Goal: Check status: Check status

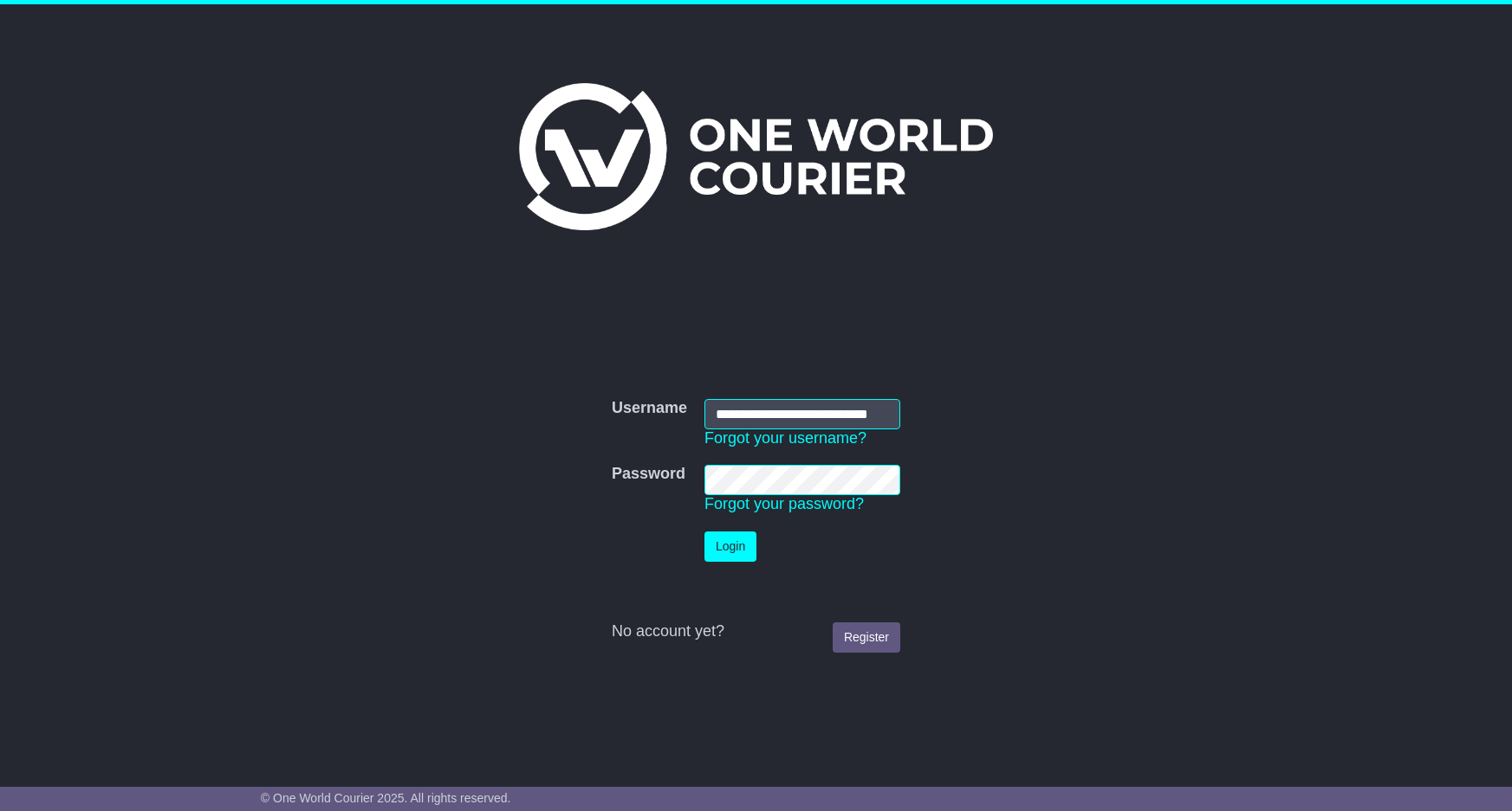
click at [718, 551] on button "Login" at bounding box center [730, 547] width 52 height 30
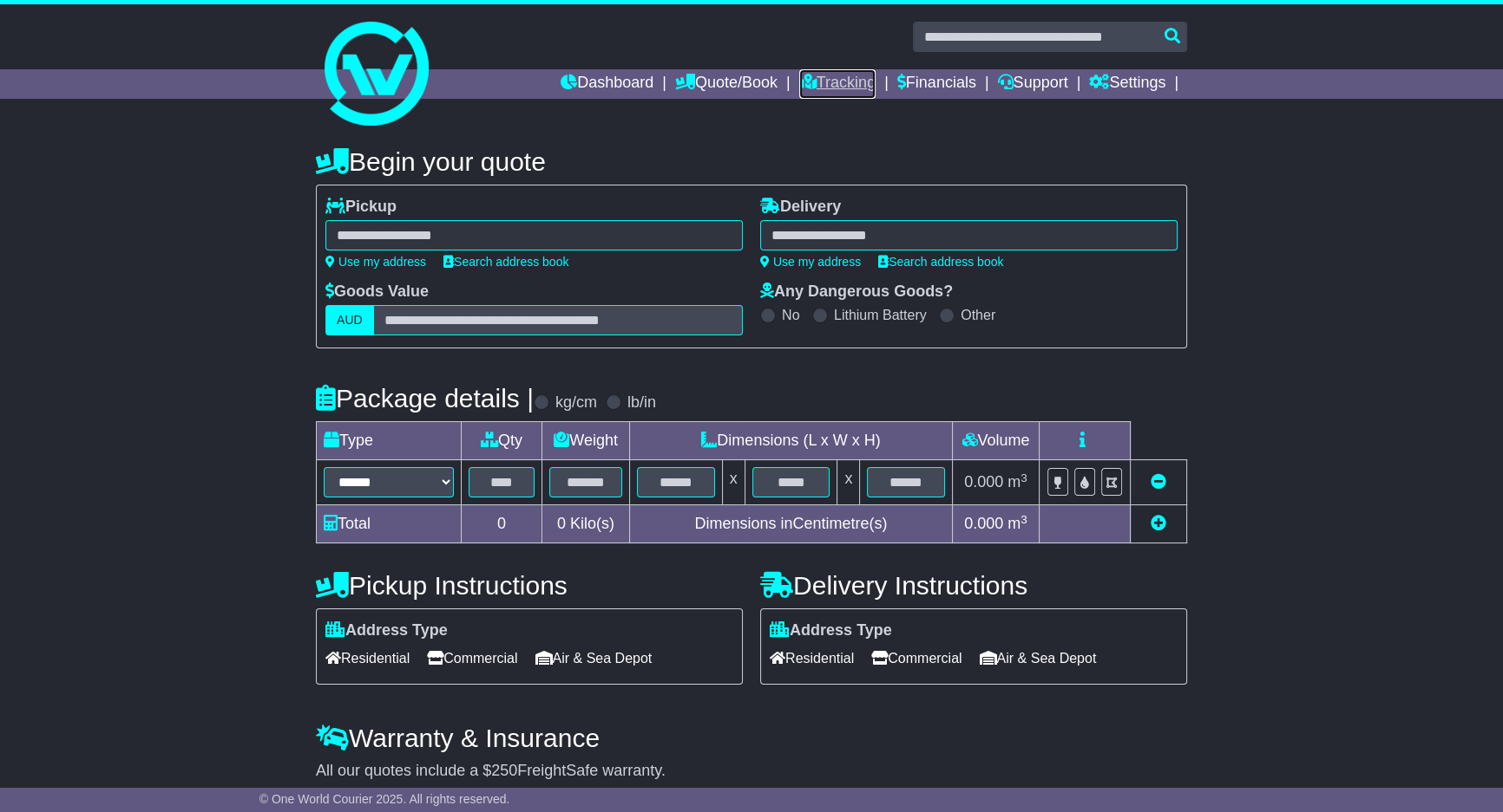
click at [839, 73] on link "Tracking" at bounding box center [836, 84] width 77 height 30
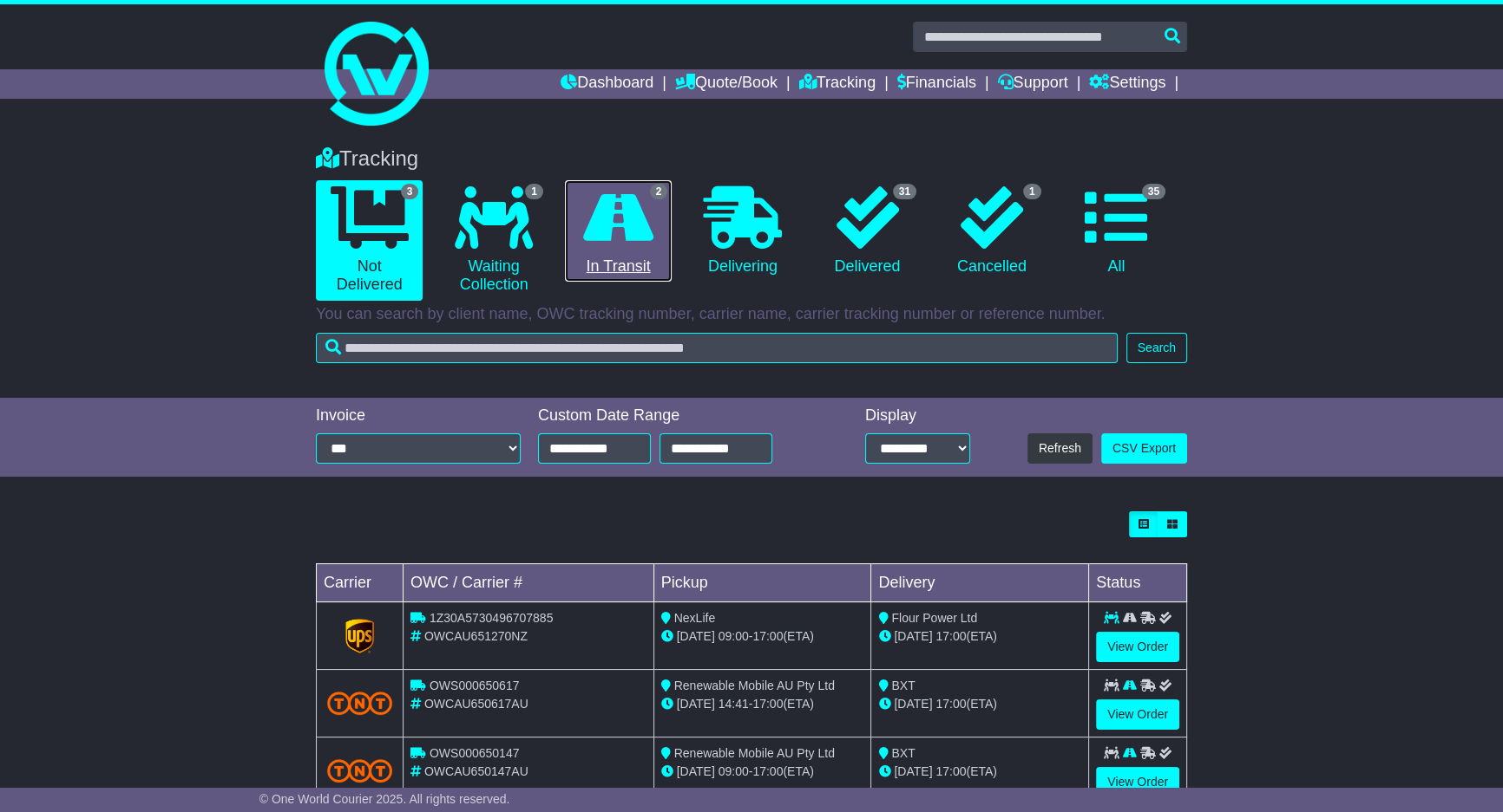
click at [616, 254] on link "2 In Transit" at bounding box center [619, 231] width 107 height 102
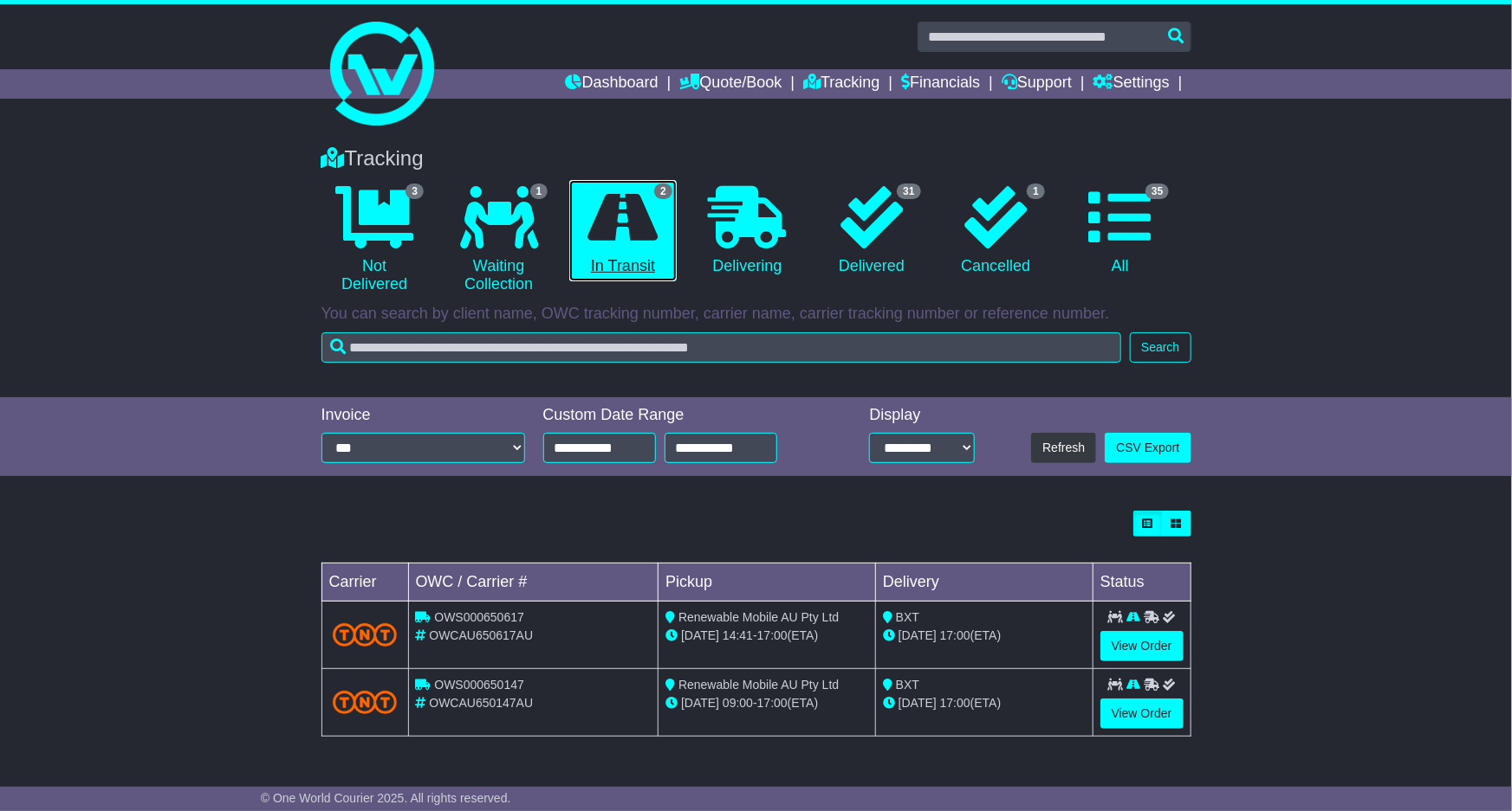
click at [613, 256] on link "2 In Transit" at bounding box center [622, 230] width 107 height 102
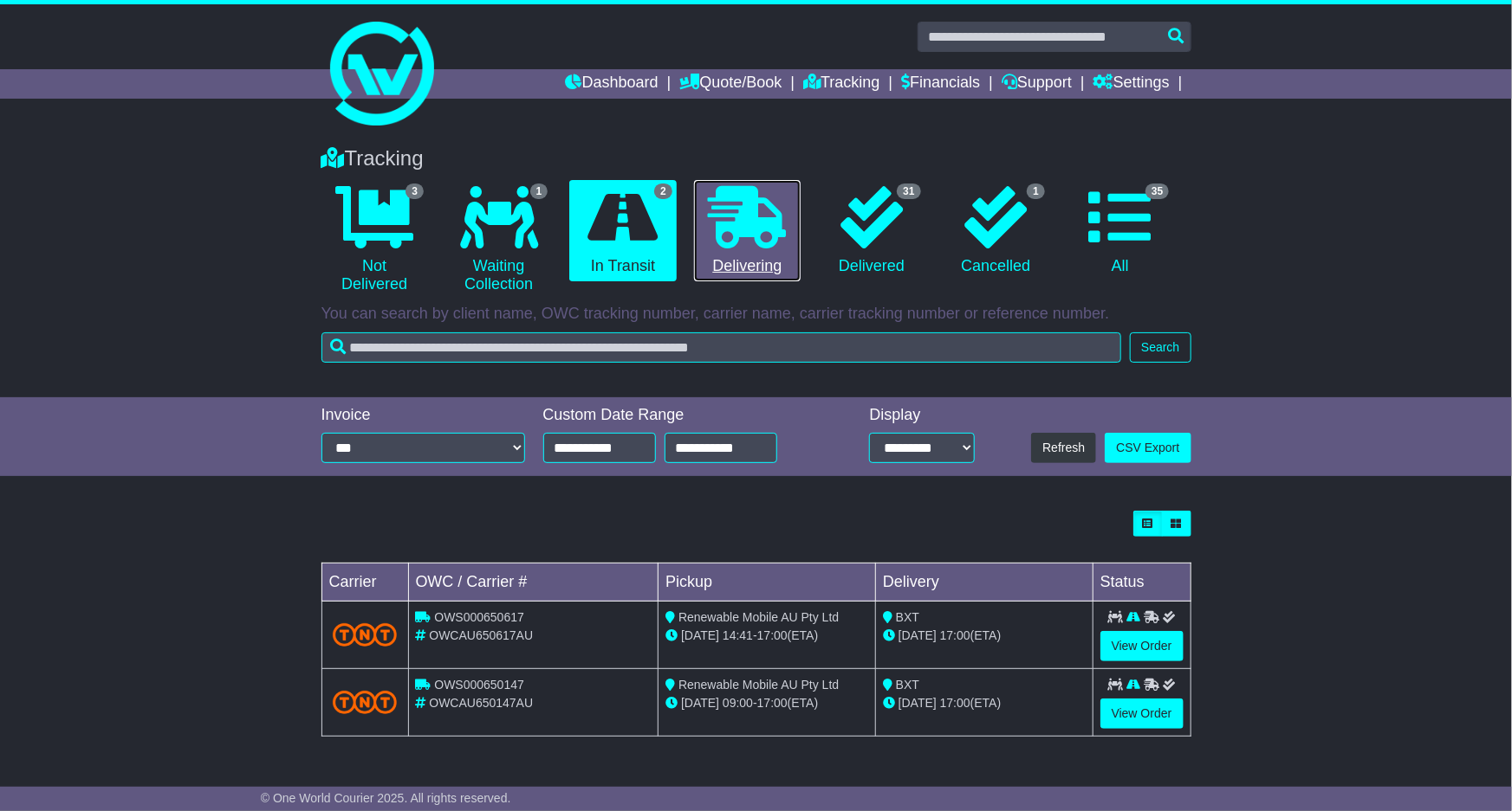
drag, startPoint x: 740, startPoint y: 196, endPoint x: 792, endPoint y: 196, distance: 52.0
click at [742, 196] on icon at bounding box center [747, 217] width 78 height 63
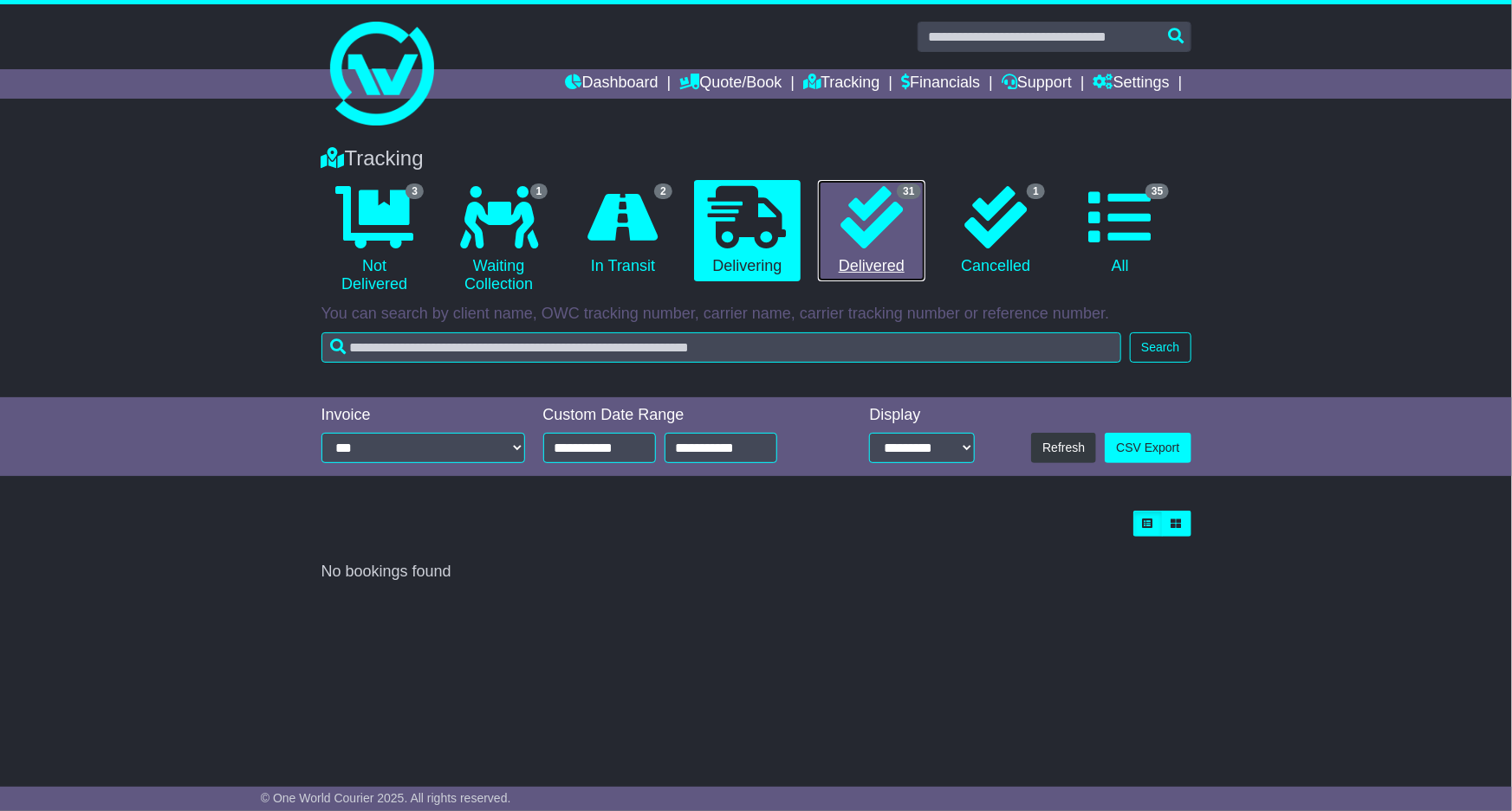
click at [833, 207] on link "31 Delivered" at bounding box center [871, 230] width 107 height 102
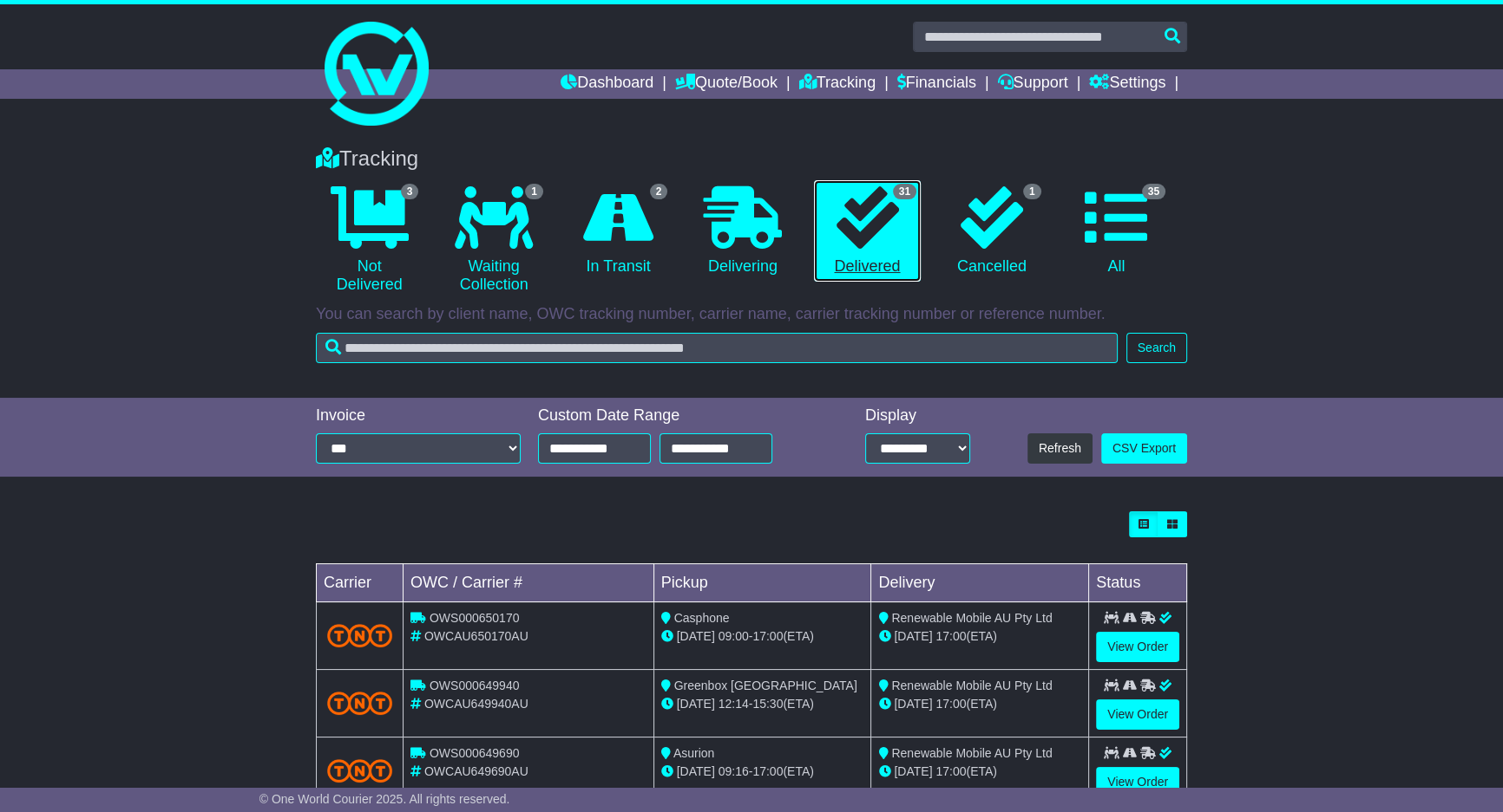
click at [836, 209] on link "31 Delivered" at bounding box center [867, 231] width 107 height 102
click at [1167, 646] on link "View Order" at bounding box center [1137, 647] width 83 height 30
click at [1173, 645] on link "View Order" at bounding box center [1137, 647] width 83 height 30
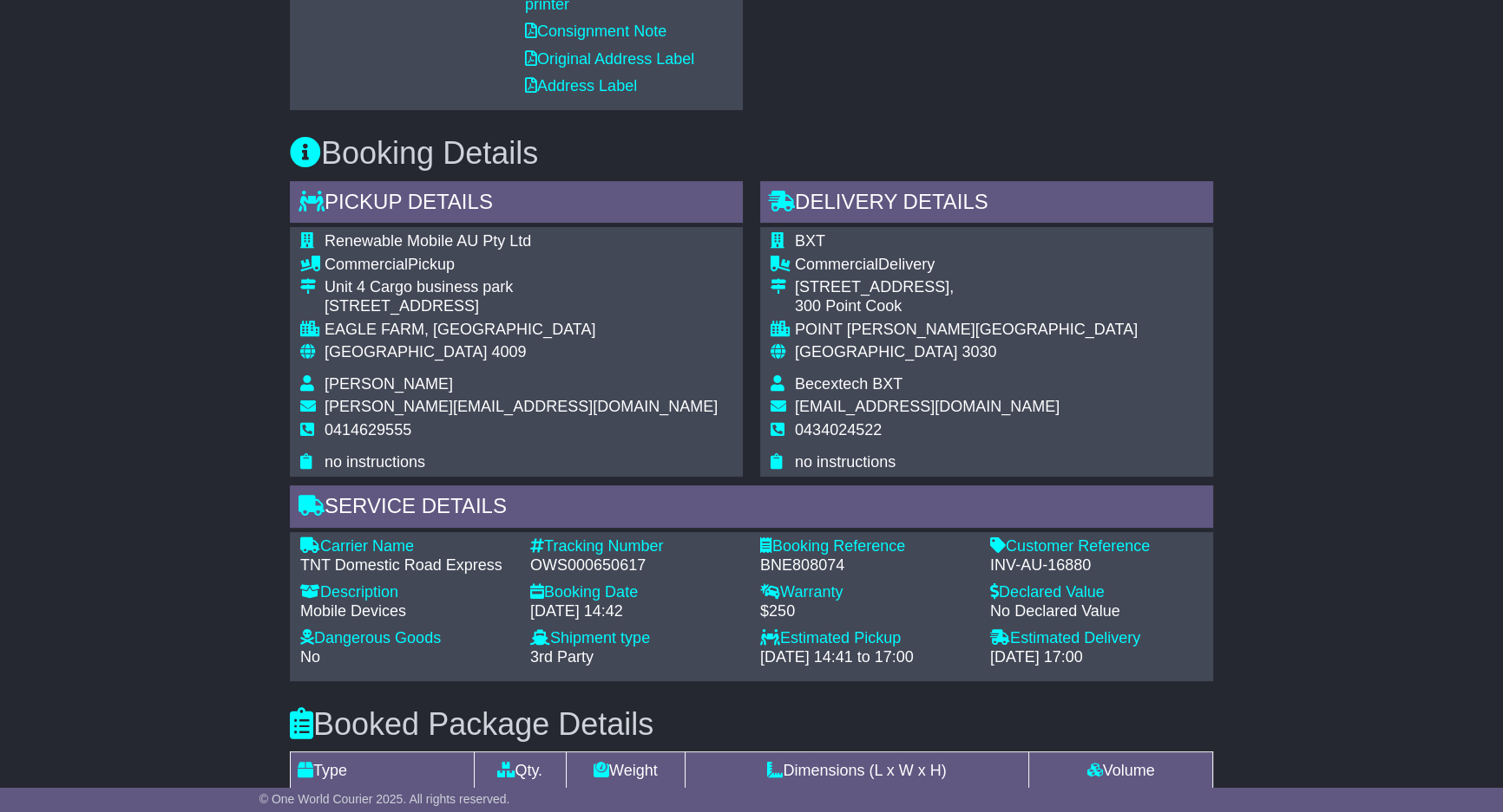
scroll to position [945, 0]
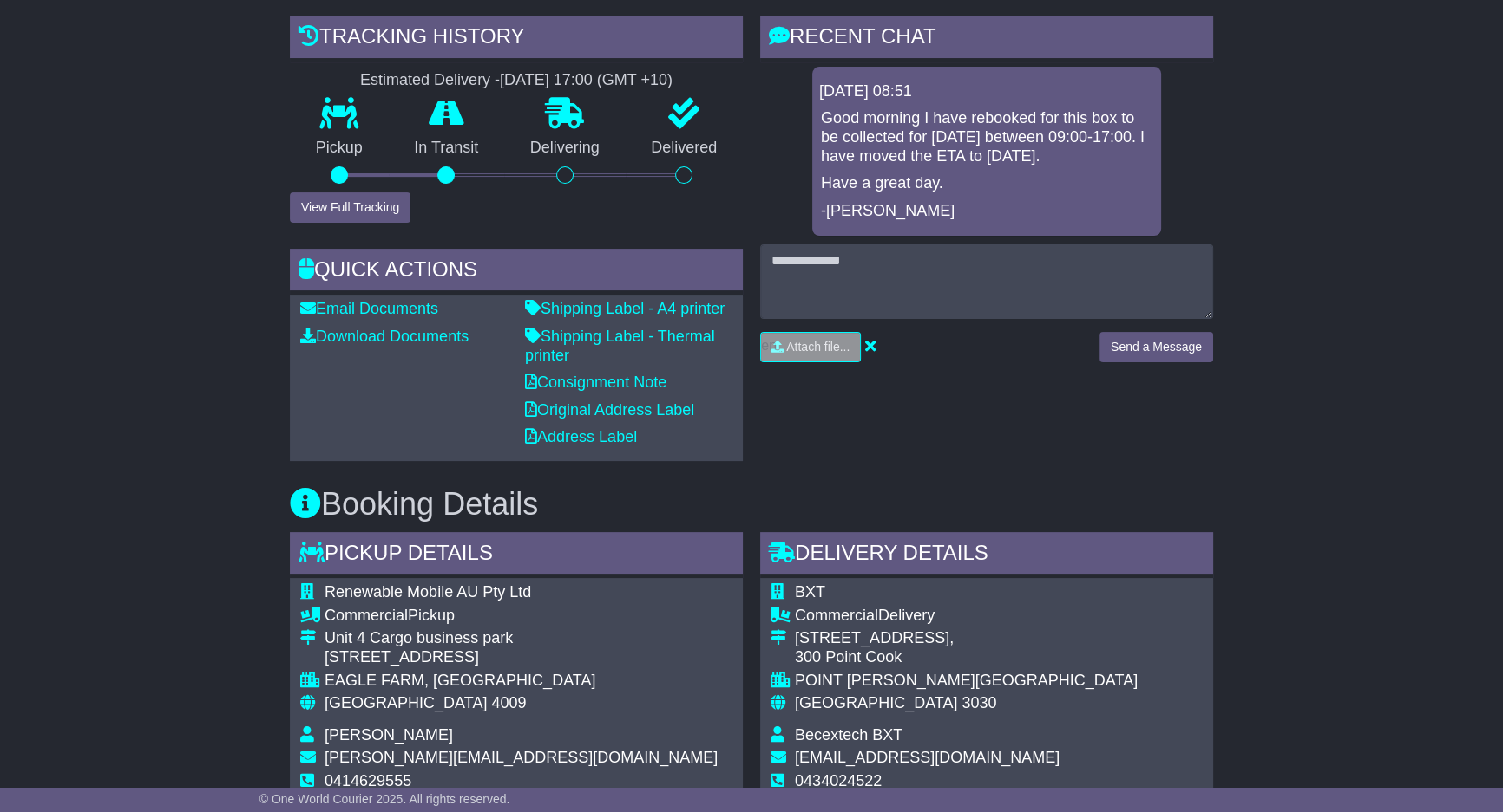
scroll to position [315, 0]
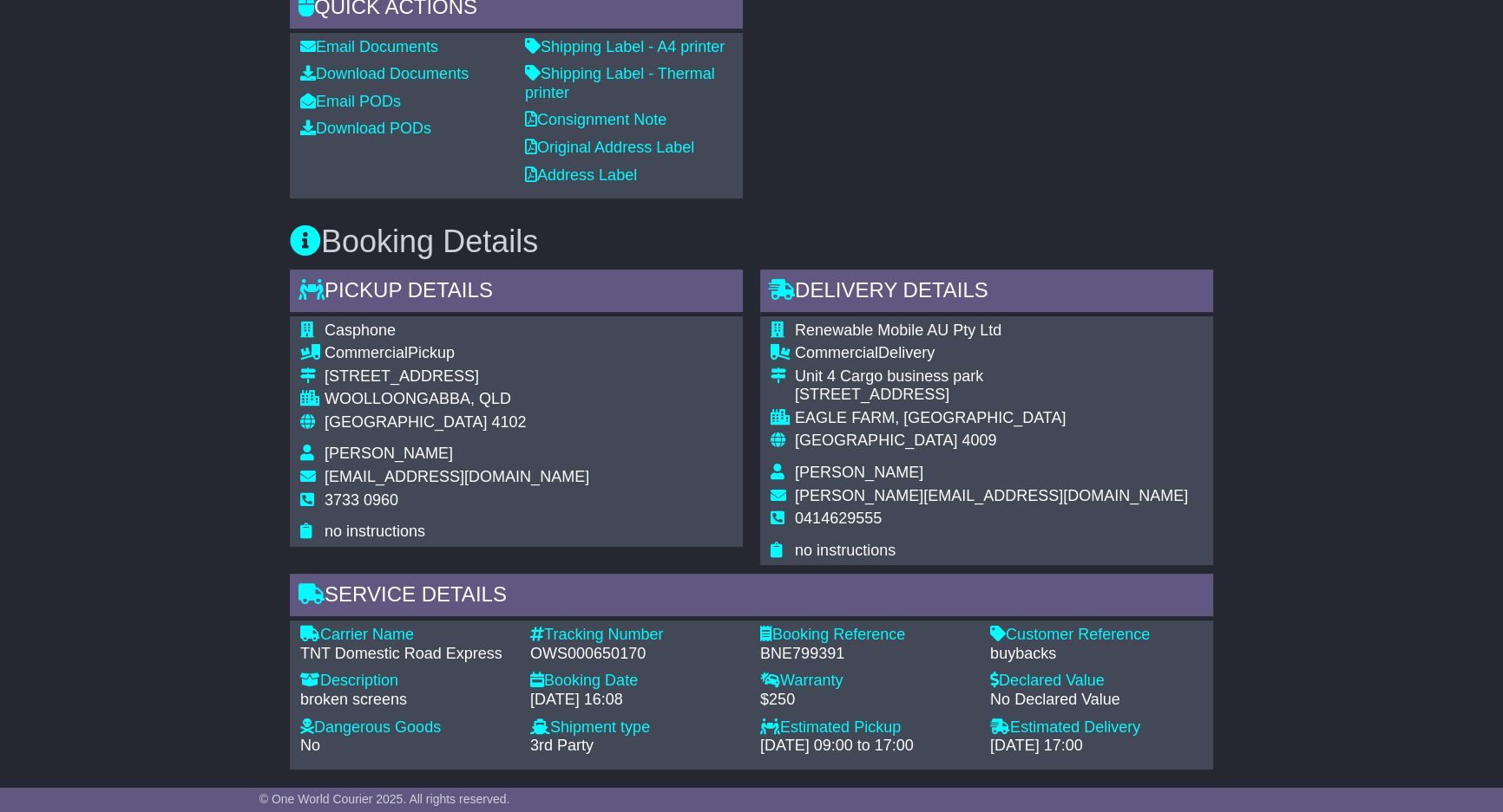
scroll to position [1050, 0]
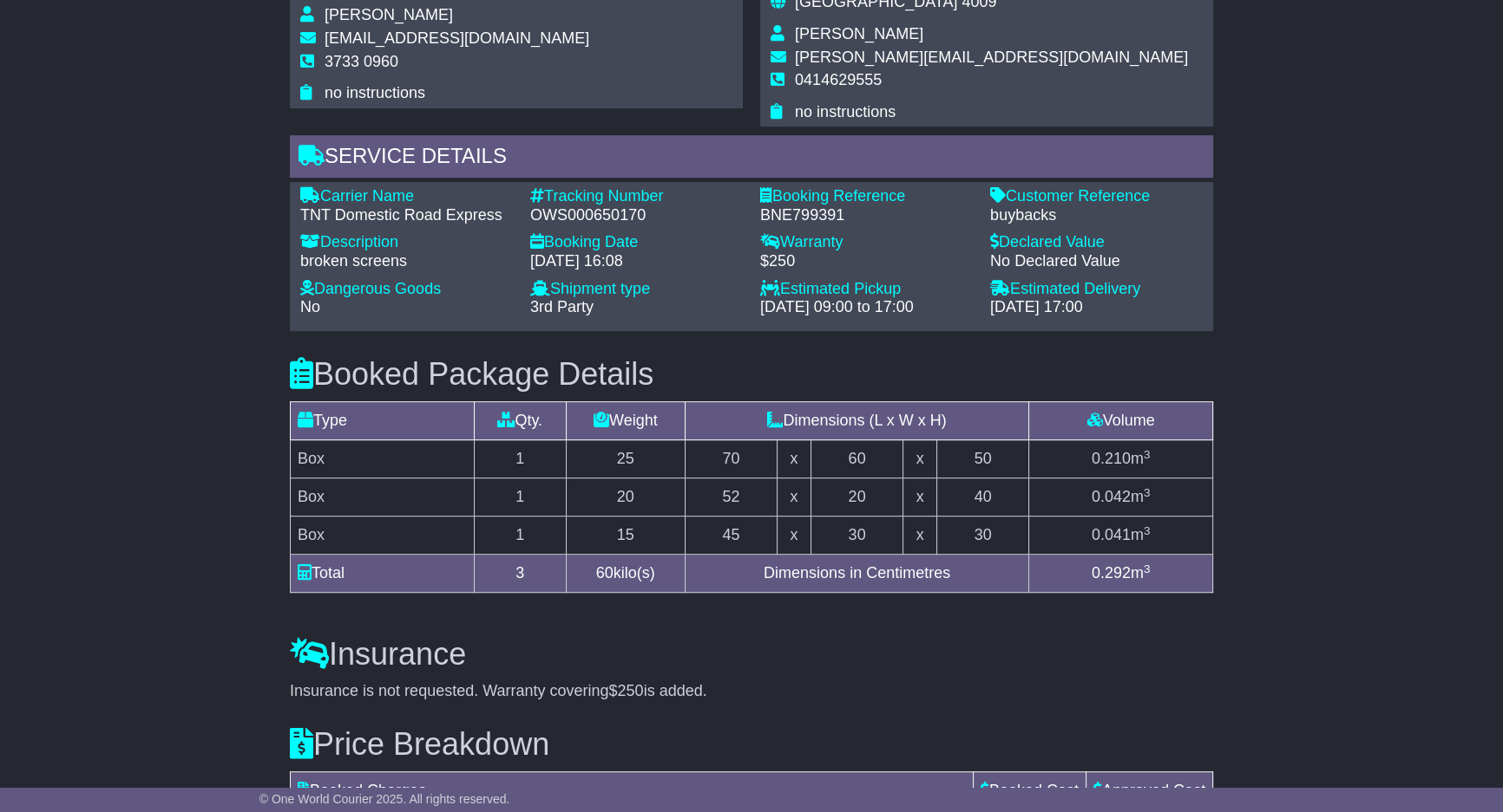
drag, startPoint x: 536, startPoint y: 740, endPoint x: 534, endPoint y: 716, distance: 24.1
click at [536, 723] on div "Email Download Tracking Pricing Insurance" at bounding box center [751, 57] width 941 height 1848
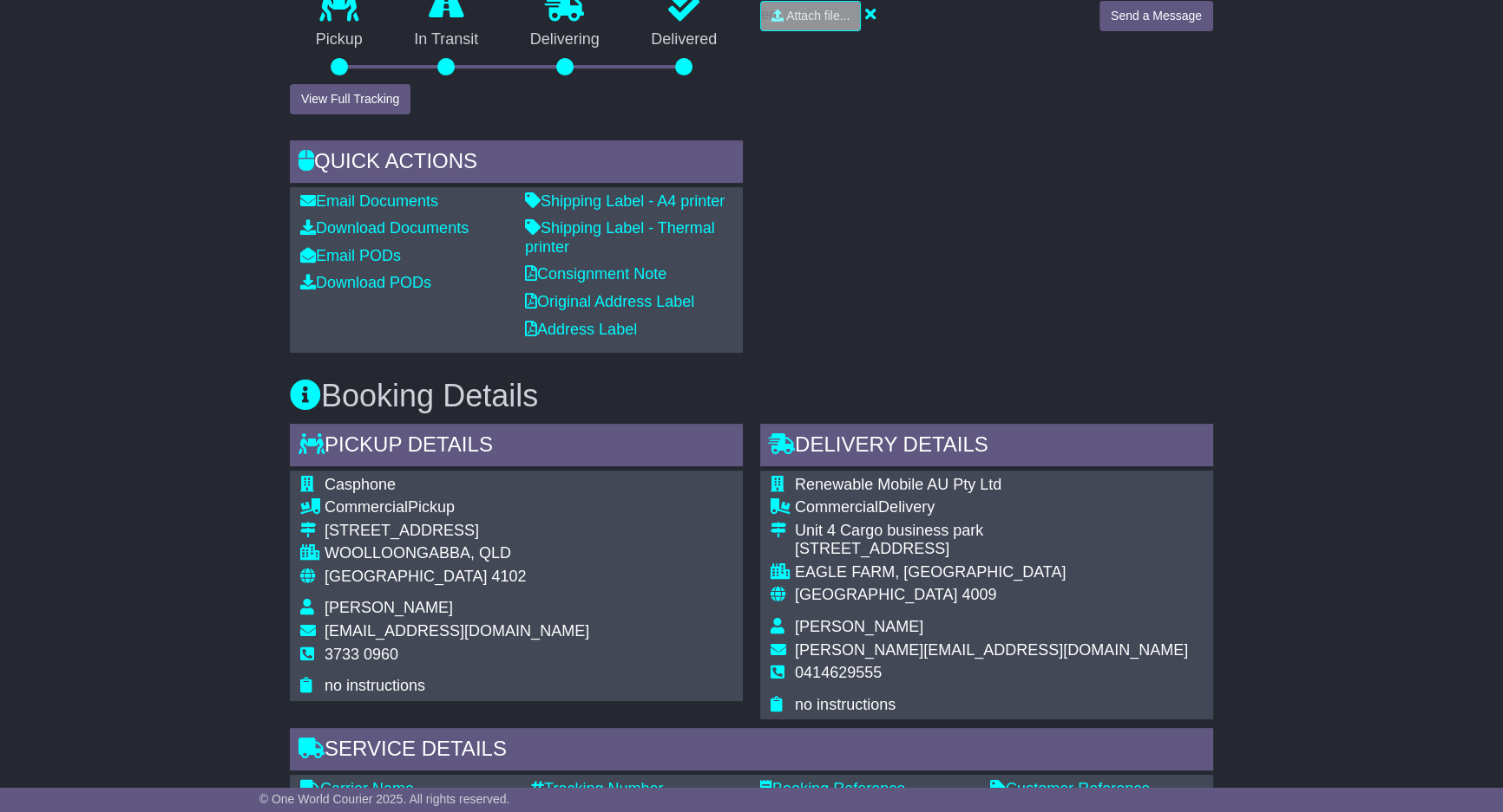
scroll to position [315, 0]
